Goal: Transaction & Acquisition: Purchase product/service

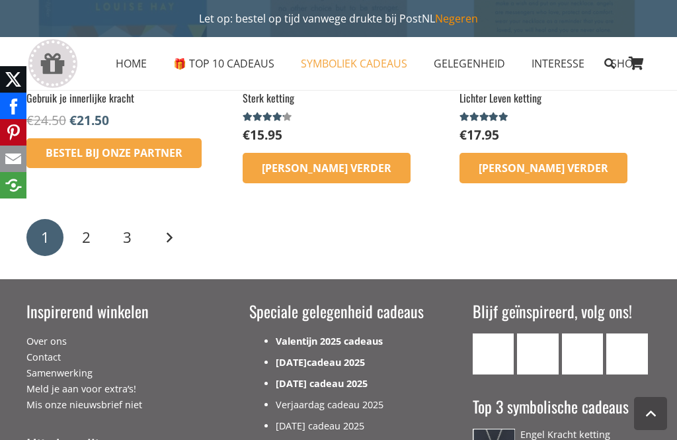
scroll to position [2052, 0]
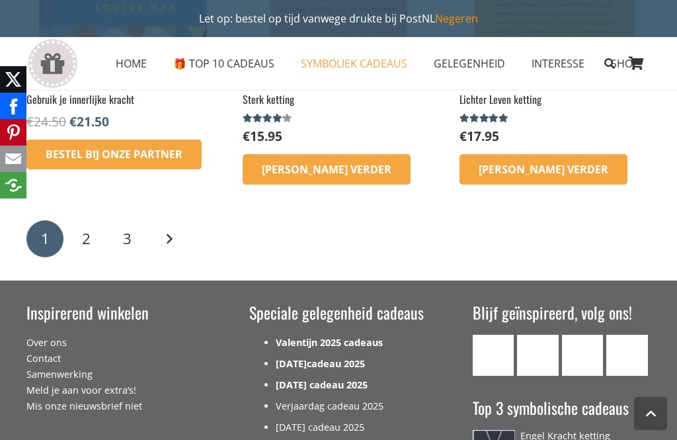
click at [164, 241] on link "Volgende" at bounding box center [168, 238] width 37 height 37
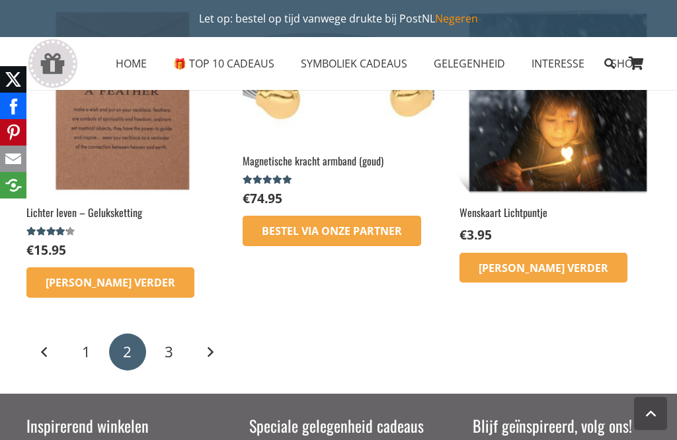
scroll to position [1476, 0]
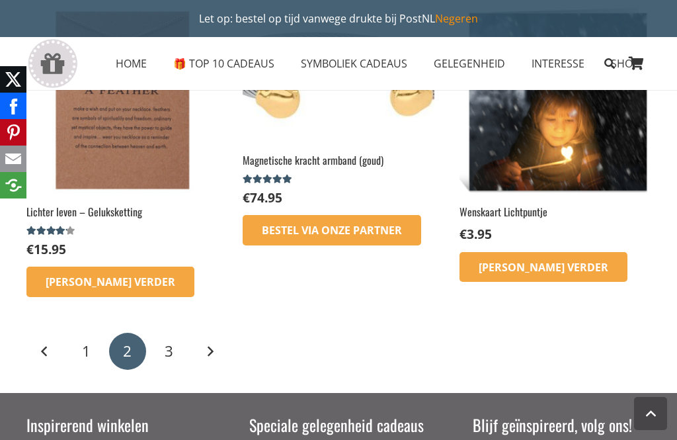
click at [215, 348] on link "Volgende" at bounding box center [210, 351] width 37 height 37
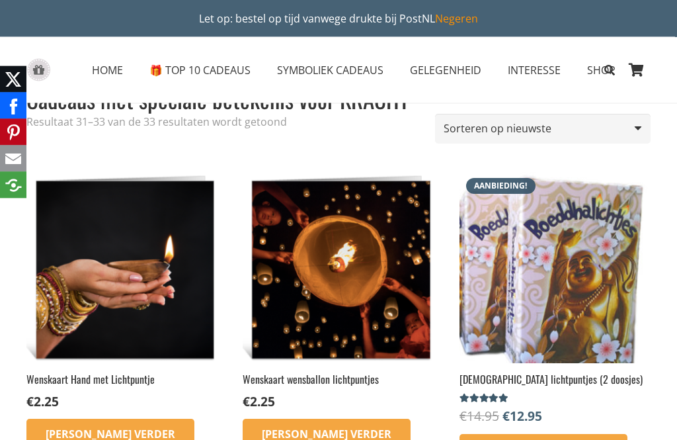
scroll to position [31, 0]
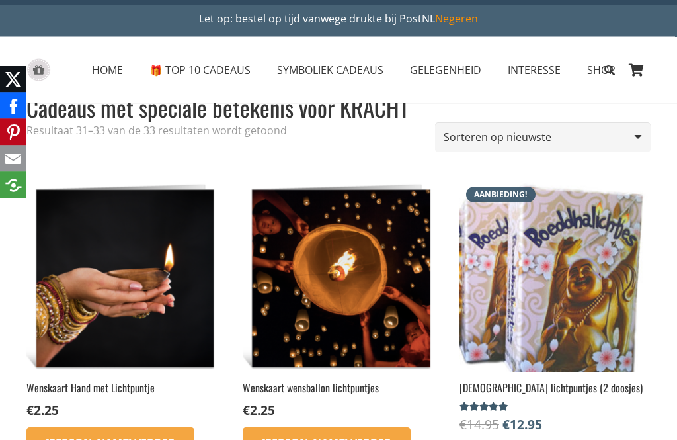
click at [198, 70] on span "🎁 TOP 10 CADEAUS" at bounding box center [199, 70] width 101 height 15
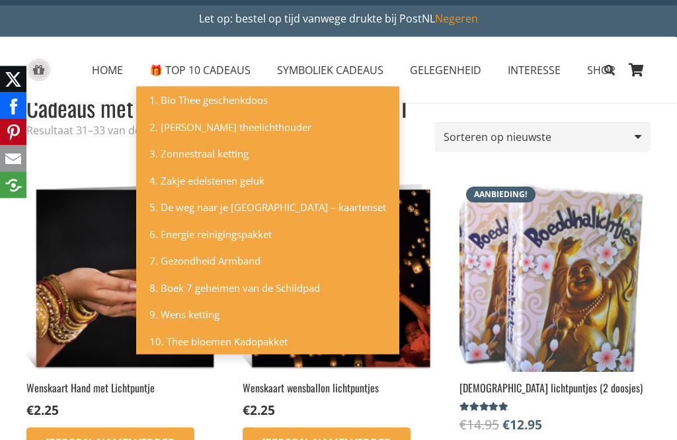
scroll to position [32, 0]
click at [194, 288] on span "8. Boek 7 geheimen van de Schildpad" at bounding box center [234, 287] width 171 height 13
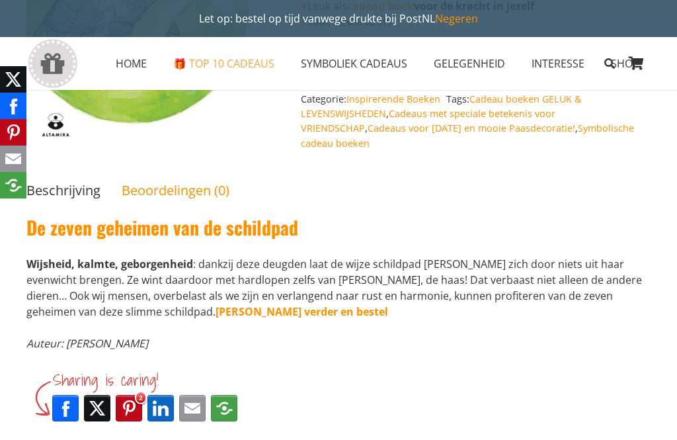
scroll to position [297, 0]
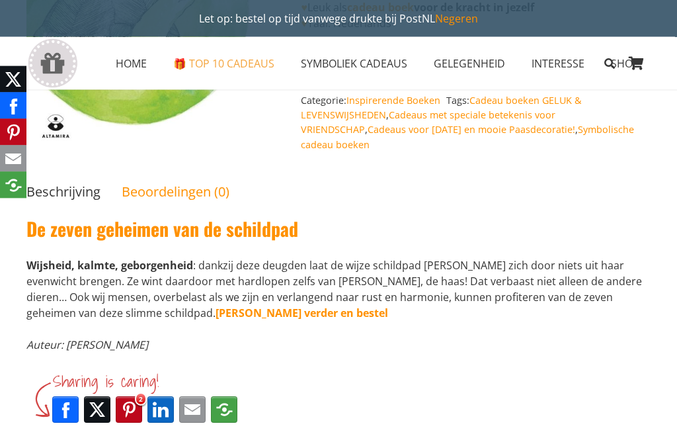
click at [216, 306] on link "Lees verder en bestel" at bounding box center [302, 313] width 173 height 15
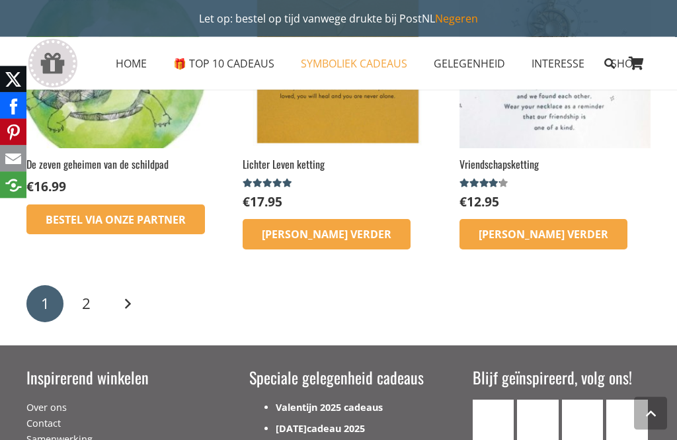
scroll to position [1874, 0]
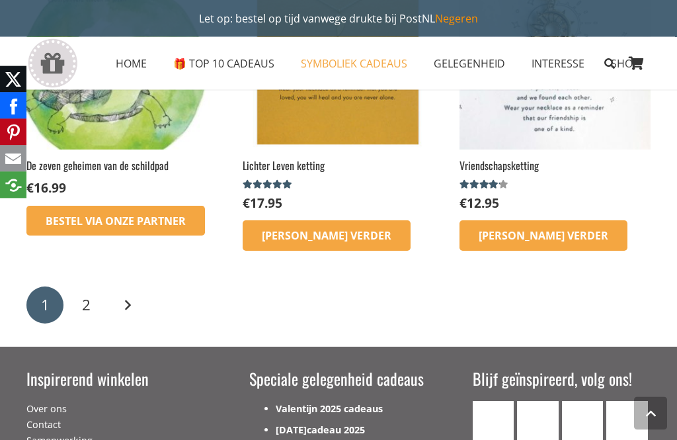
click at [128, 287] on link "Volgende" at bounding box center [127, 305] width 37 height 37
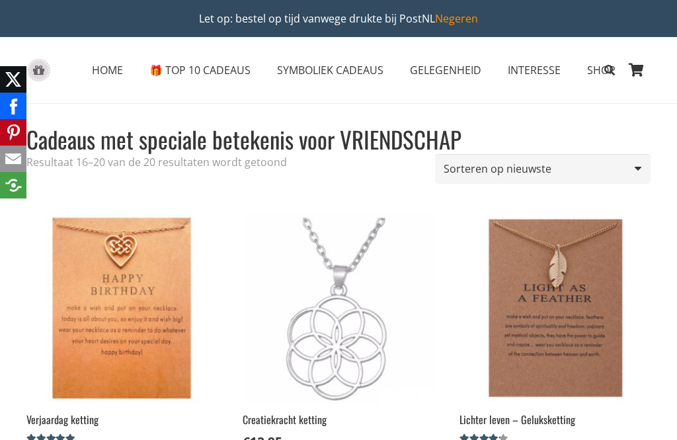
click at [355, 76] on span "SYMBOLIEK CADEAUS" at bounding box center [330, 70] width 106 height 15
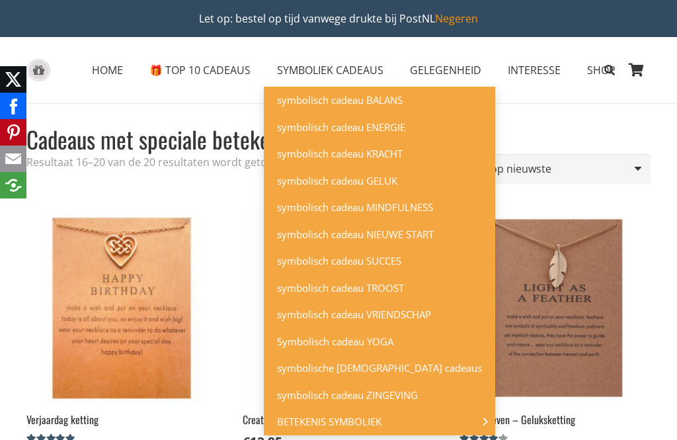
click at [379, 258] on span "symbolisch cadeau SUCCES" at bounding box center [339, 260] width 124 height 13
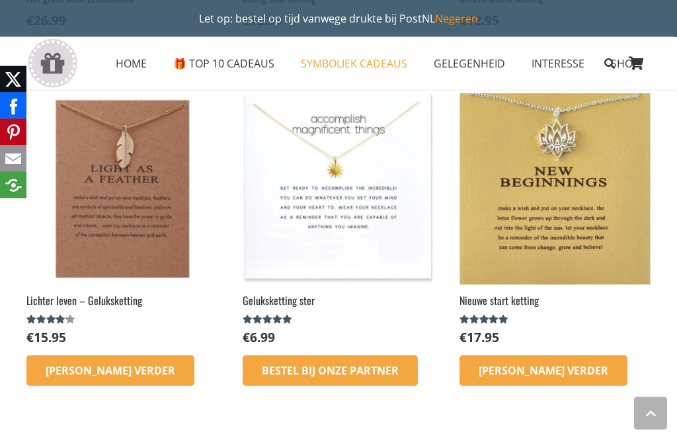
scroll to position [800, 0]
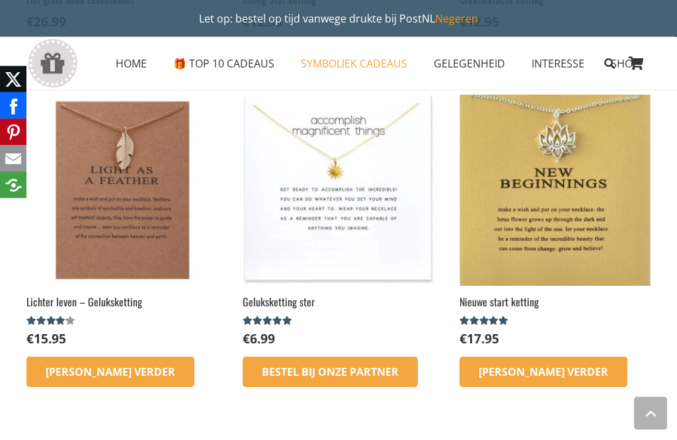
click at [382, 373] on link "Bestel bij onze Partner" at bounding box center [330, 372] width 175 height 30
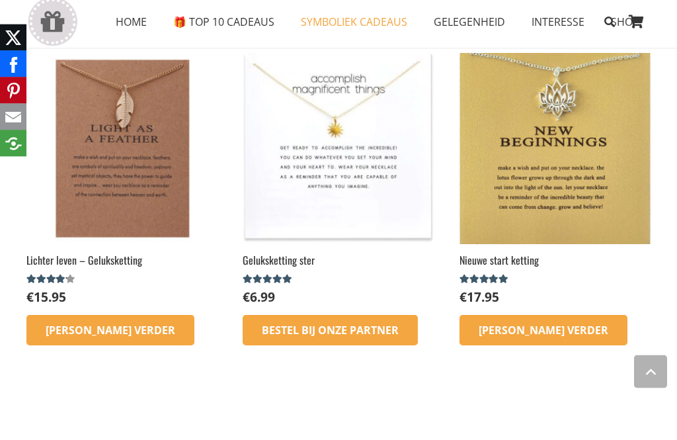
scroll to position [843, 0]
